Goal: Task Accomplishment & Management: Use online tool/utility

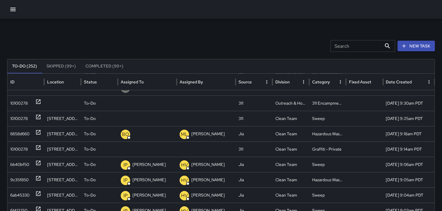
scroll to position [30, 0]
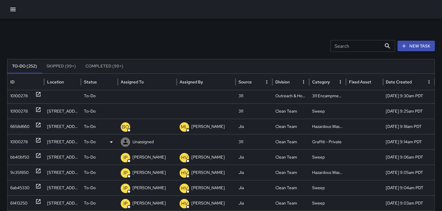
click at [18, 139] on div "10100278" at bounding box center [18, 141] width 17 height 15
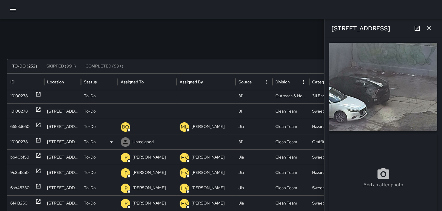
type input "**********"
click at [112, 142] on icon at bounding box center [111, 141] width 7 height 7
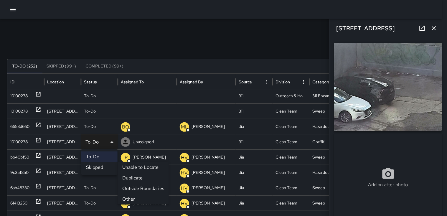
click at [135, 187] on li "Outside Boundaries" at bounding box center [142, 188] width 51 height 11
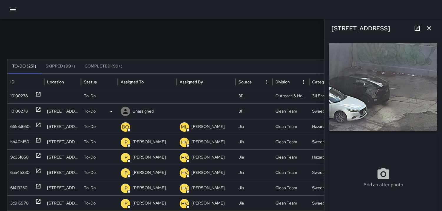
click at [24, 111] on div "10100278" at bounding box center [18, 111] width 17 height 15
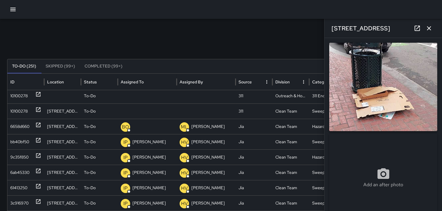
click at [378, 80] on img at bounding box center [383, 87] width 108 height 88
click at [20, 111] on div "10100278" at bounding box center [18, 111] width 17 height 15
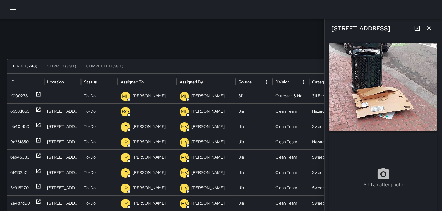
click at [354, 92] on img at bounding box center [383, 87] width 108 height 88
click at [377, 74] on img at bounding box center [383, 87] width 108 height 88
click at [19, 110] on div "6658d660" at bounding box center [19, 111] width 19 height 15
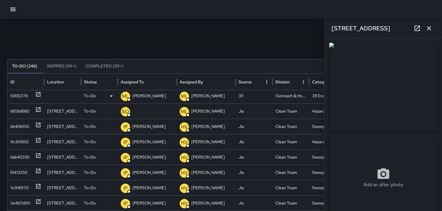
click at [19, 94] on div "10100278" at bounding box center [18, 95] width 17 height 15
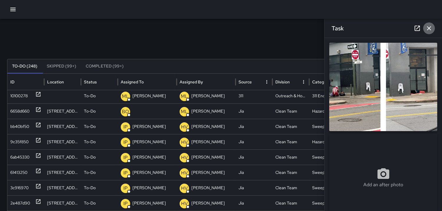
click at [429, 28] on icon "button" at bounding box center [429, 28] width 4 height 4
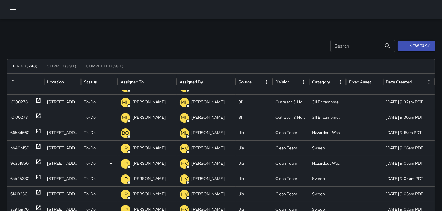
scroll to position [0, 0]
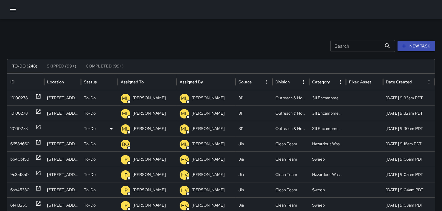
click at [23, 125] on div "10100278" at bounding box center [18, 128] width 17 height 15
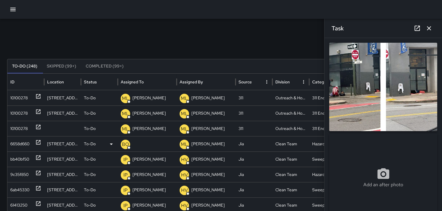
click at [21, 140] on div "6658d660" at bounding box center [19, 143] width 19 height 15
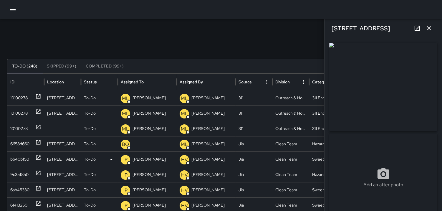
click at [21, 156] on div "bb40bf50" at bounding box center [19, 159] width 19 height 15
click at [23, 171] on div "9c35f850" at bounding box center [19, 174] width 18 height 15
type input "**********"
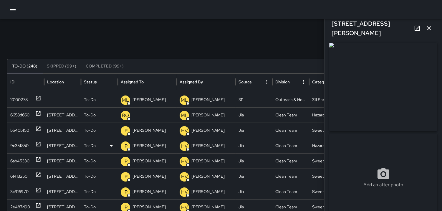
scroll to position [30, 0]
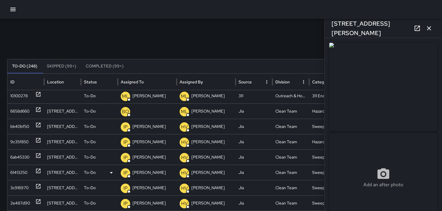
click at [28, 166] on div "61413250" at bounding box center [25, 172] width 31 height 15
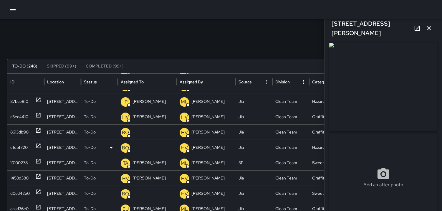
scroll to position [0, 0]
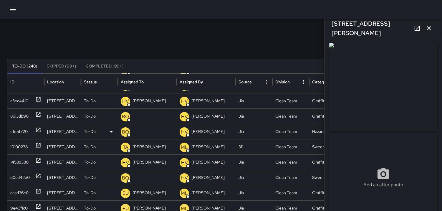
click at [16, 136] on div "efe5f720" at bounding box center [18, 131] width 17 height 15
click at [24, 147] on div "10100278" at bounding box center [18, 146] width 17 height 15
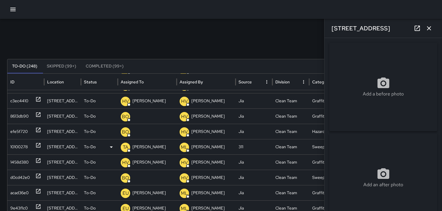
type input "**********"
click at [428, 27] on icon "button" at bounding box center [429, 28] width 4 height 4
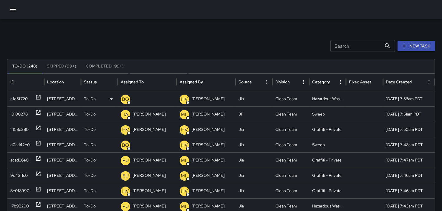
click at [21, 95] on div "efe5f720" at bounding box center [18, 98] width 17 height 15
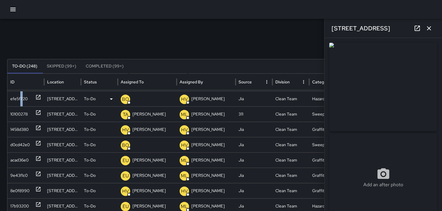
type input "**********"
click at [432, 28] on icon "button" at bounding box center [429, 28] width 7 height 7
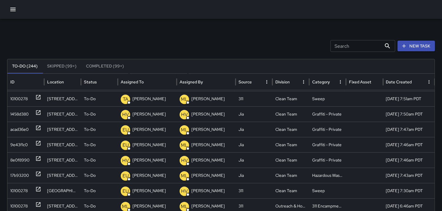
scroll to position [185, 0]
click at [330, 25] on div "Search Search New Task To-Do (244) Skipped (99+) Completed (99+) ID Location St…" at bounding box center [221, 186] width 442 height 334
